Goal: Task Accomplishment & Management: Manage account settings

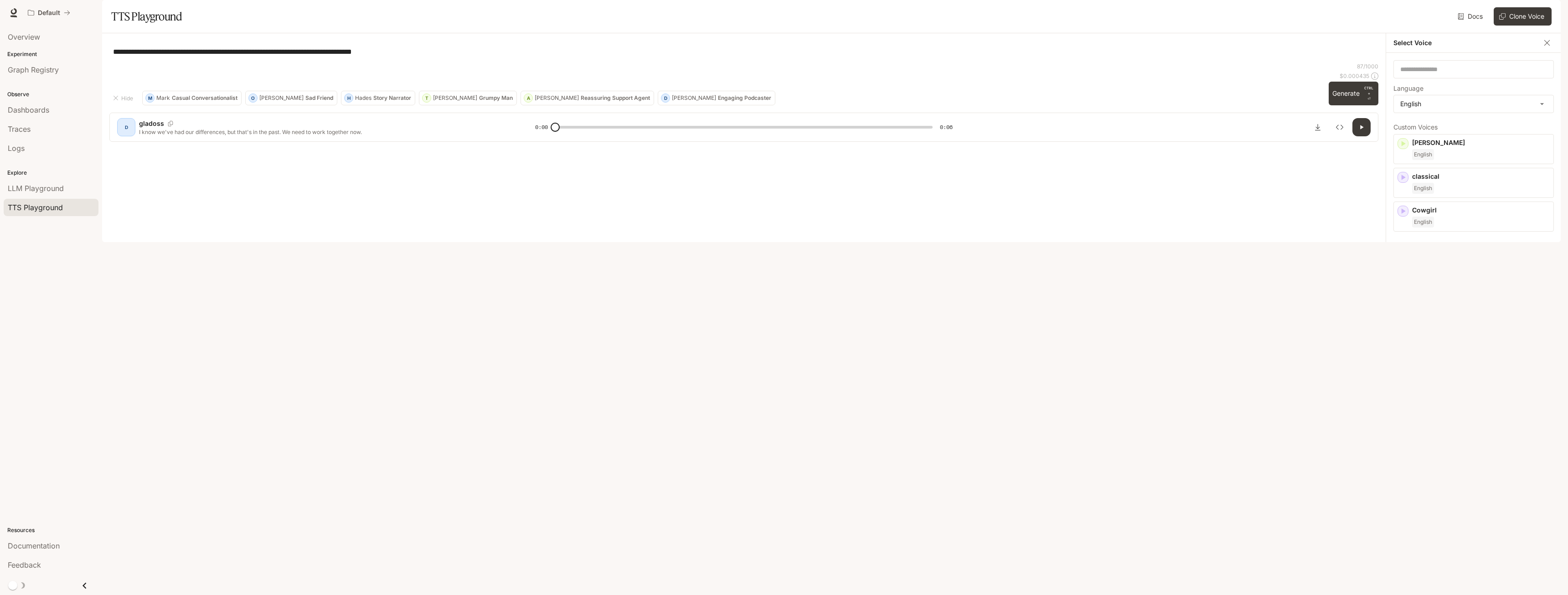
scroll to position [730, 0]
click at [31, 112] on span "Dashboards" at bounding box center [28, 109] width 41 height 11
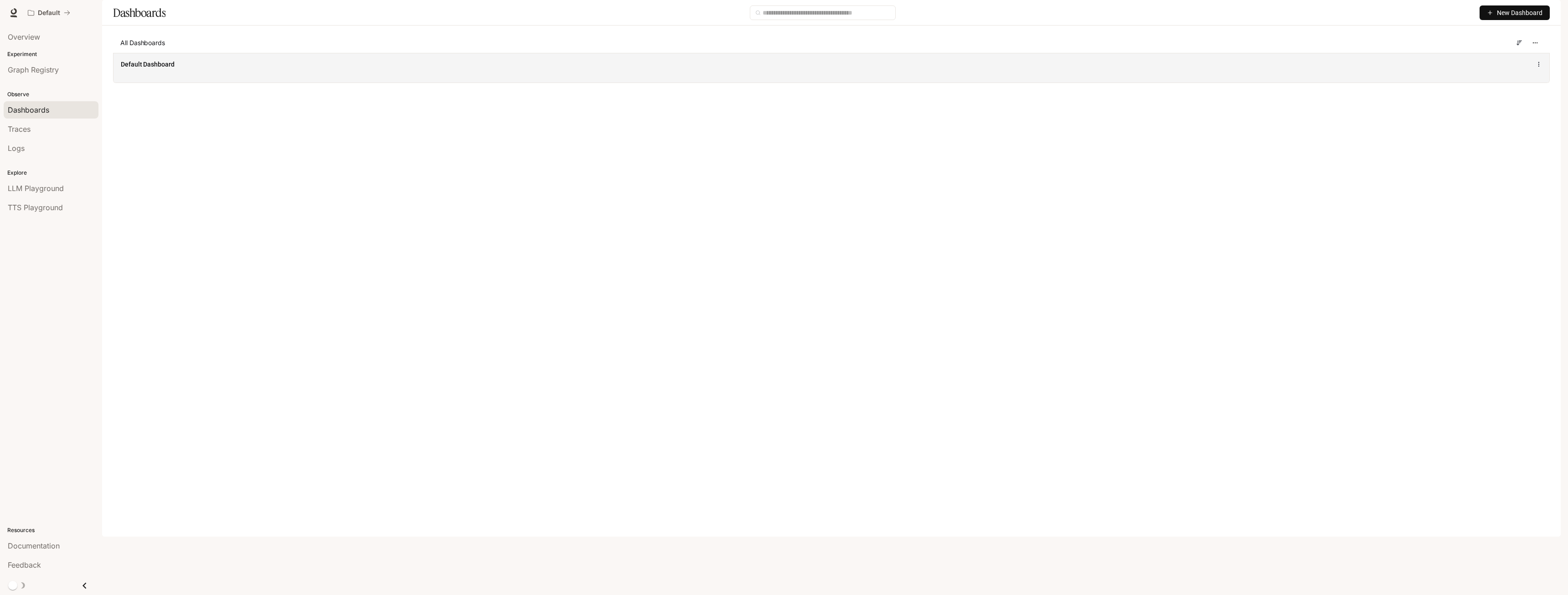
click at [458, 69] on div "Default Dashboard" at bounding box center [540, 65] width 840 height 10
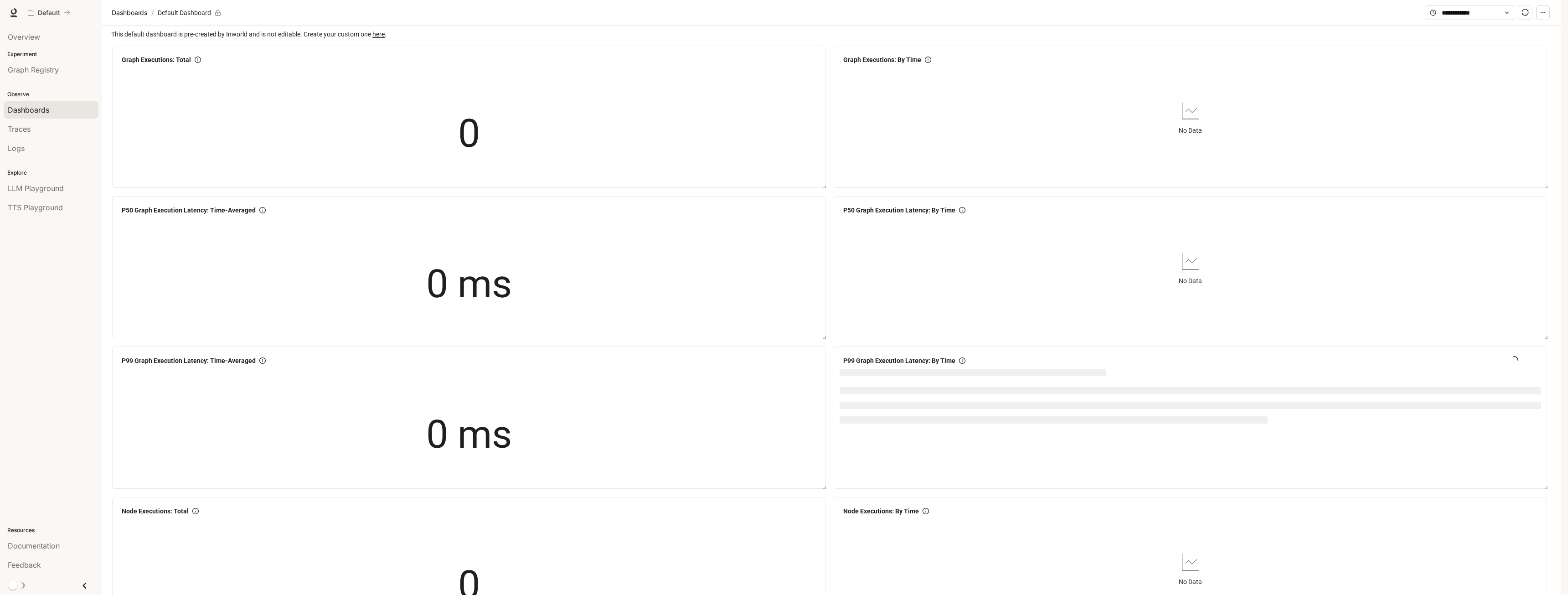
scroll to position [890, 0]
click at [35, 50] on p "Experiment" at bounding box center [51, 53] width 102 height 9
click at [22, 125] on span "Traces" at bounding box center [19, 128] width 23 height 11
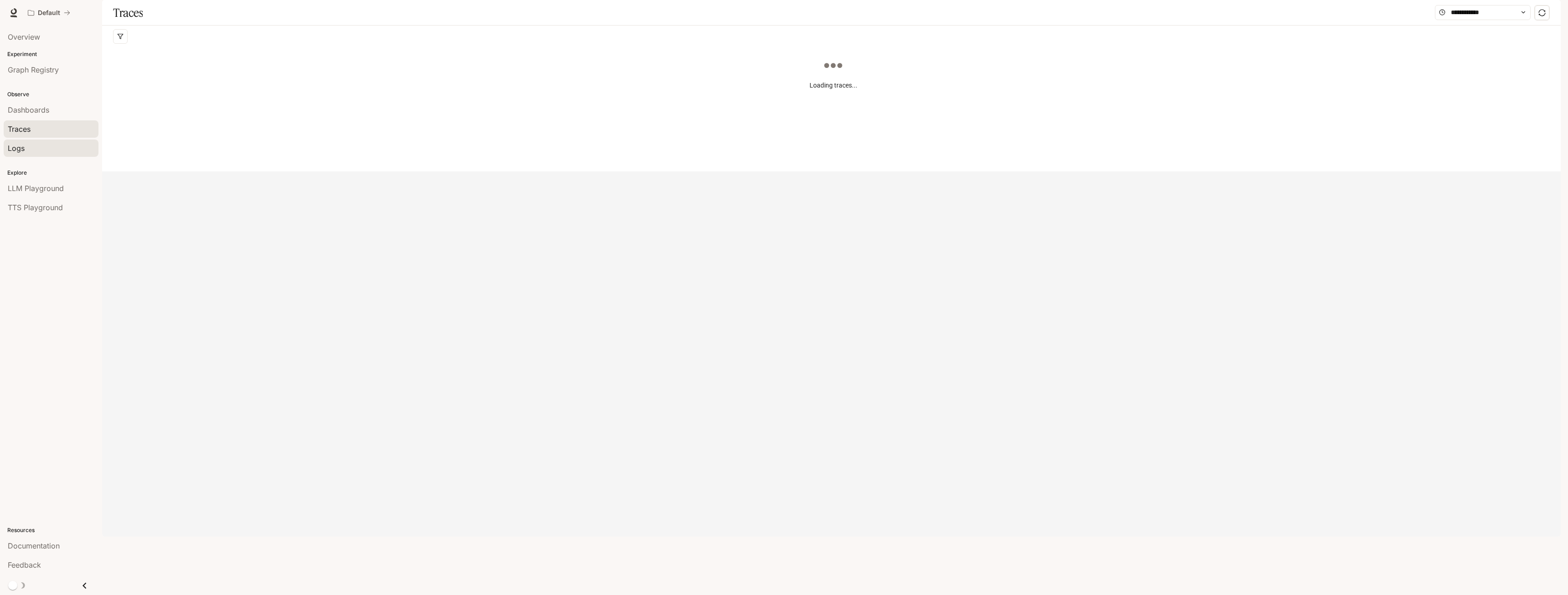
click at [26, 151] on div "Logs" at bounding box center [51, 147] width 87 height 11
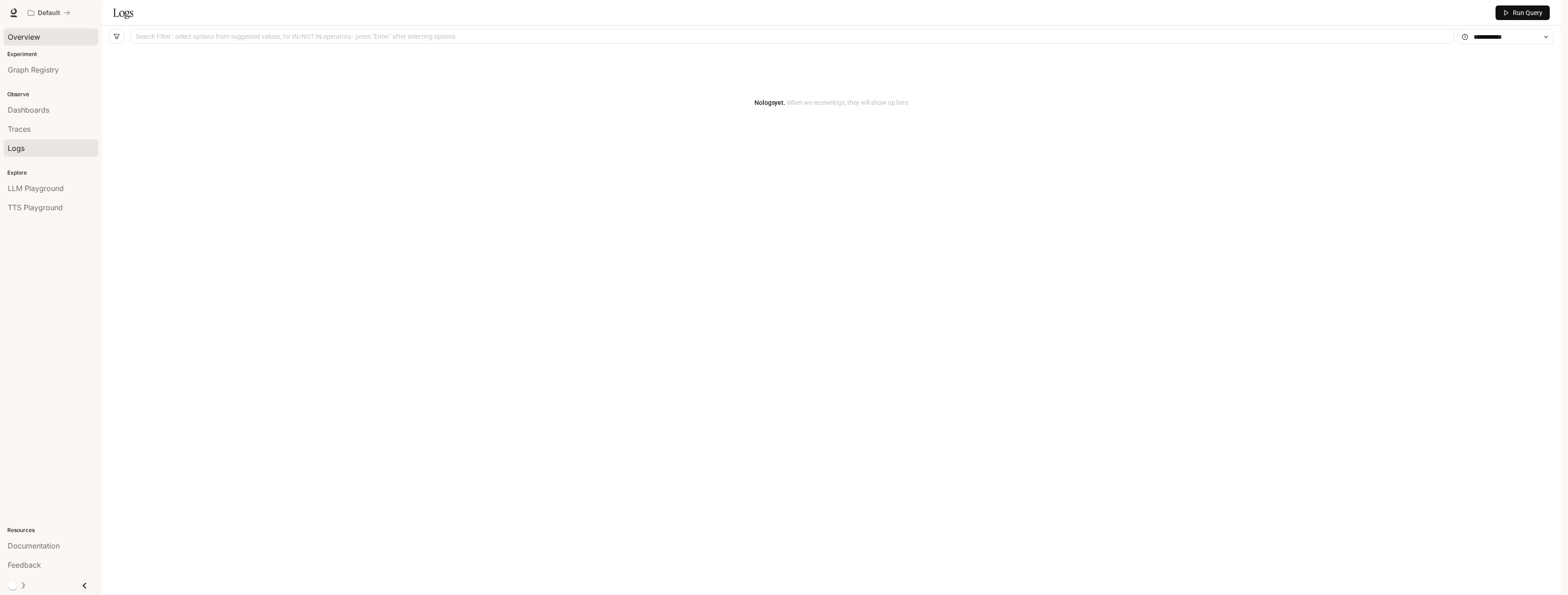
click at [12, 39] on span "Overview" at bounding box center [24, 36] width 32 height 11
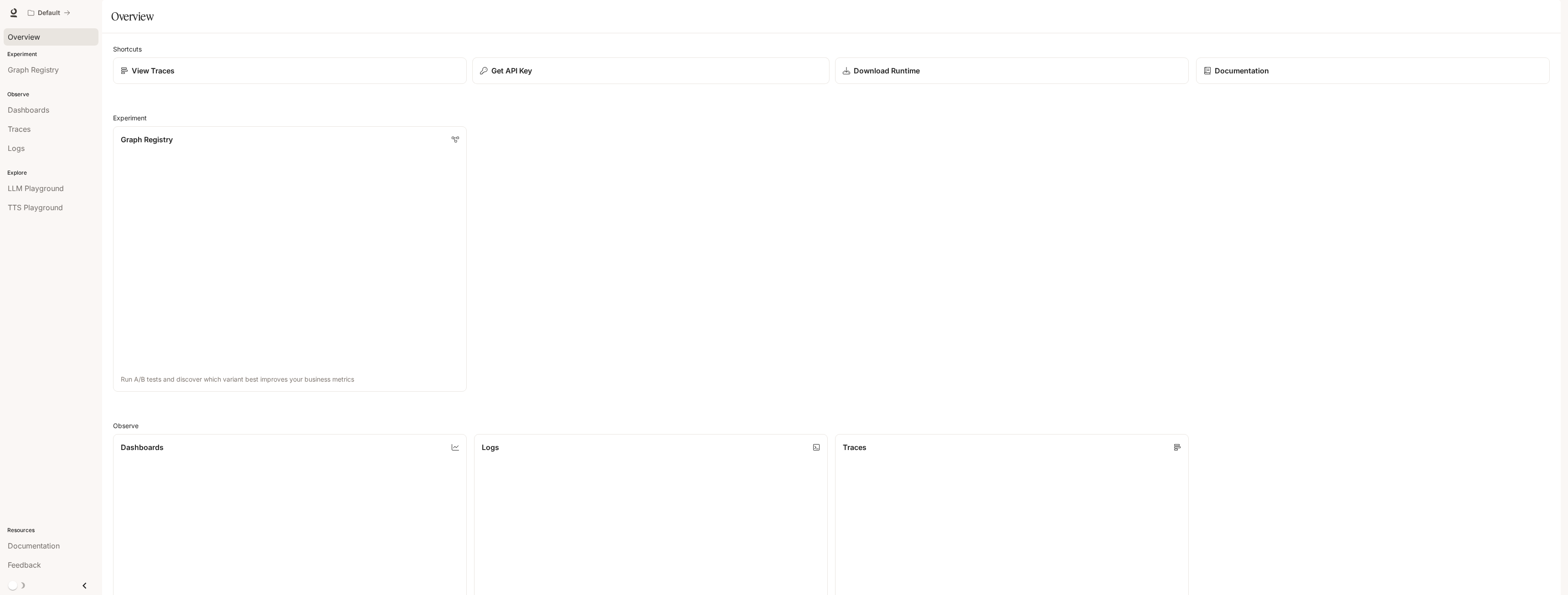
click at [576, 84] on button "Get API Key" at bounding box center [650, 71] width 357 height 27
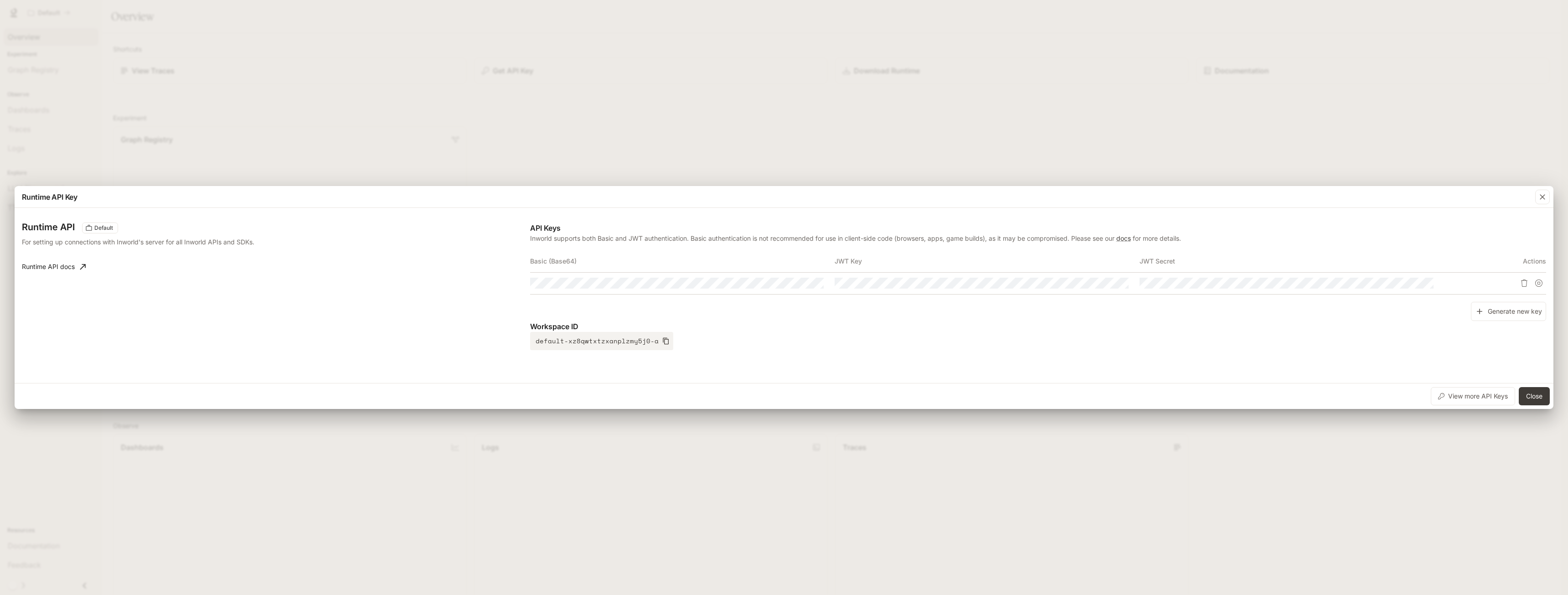
click at [1452, 285] on div at bounding box center [1494, 283] width 101 height 14
click at [1423, 287] on icon "Copy Secret" at bounding box center [1426, 284] width 7 height 8
click at [728, 564] on div "Runtime API Key Runtime API Default For setting up connections with Inworld's s…" at bounding box center [784, 297] width 1568 height 595
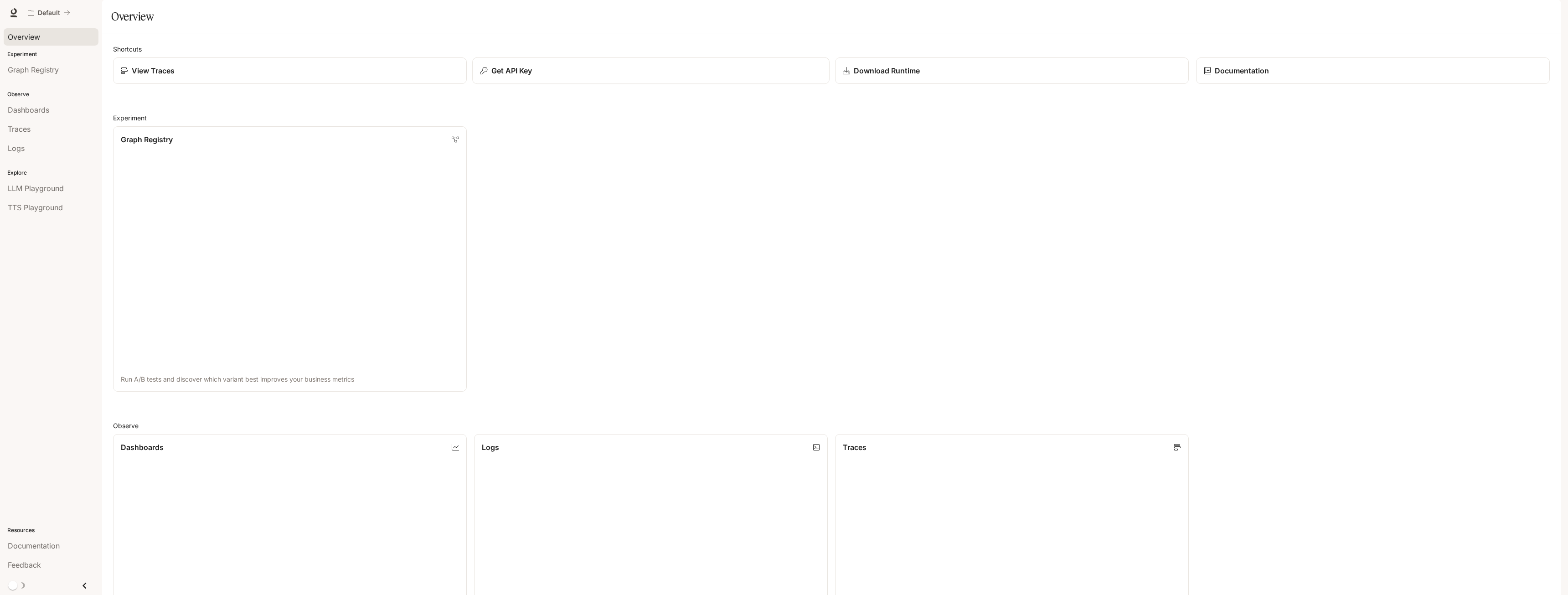
click at [646, 76] on div "Get API Key" at bounding box center [650, 70] width 341 height 11
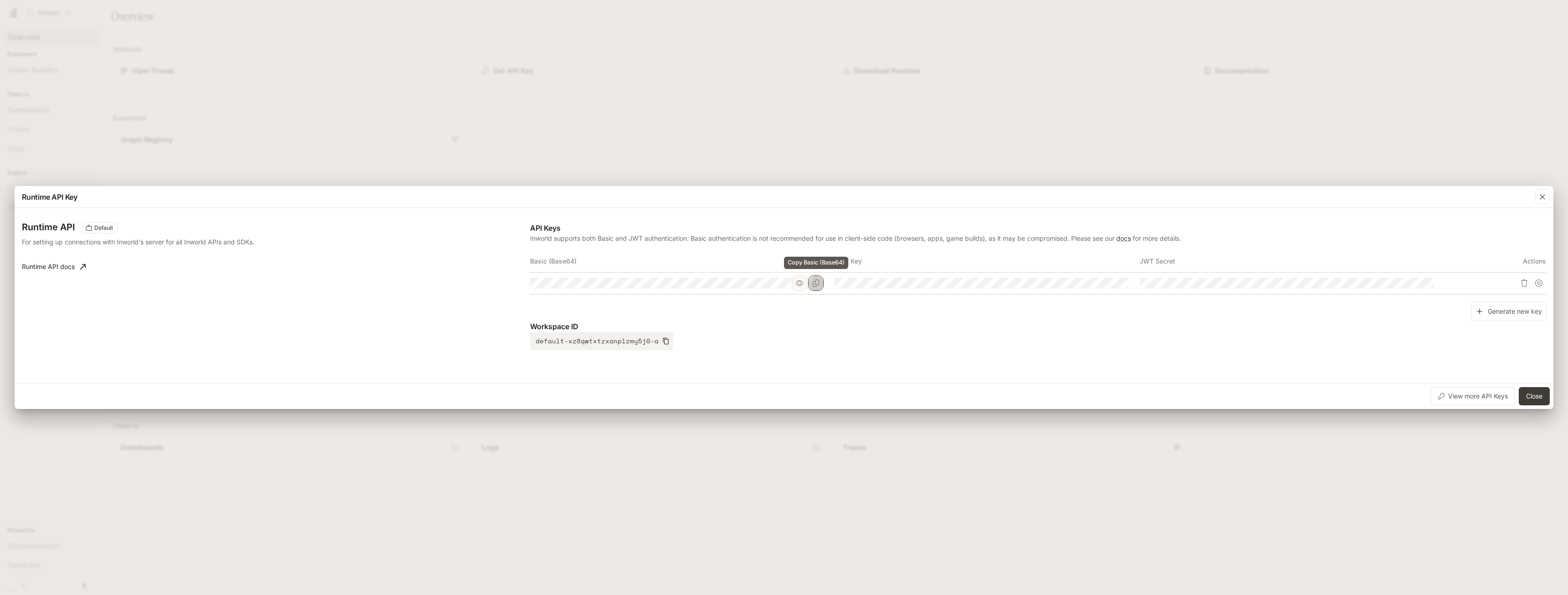
click at [818, 283] on icon "Copy Basic (Base64)" at bounding box center [816, 284] width 8 height 8
